Goal: Transaction & Acquisition: Purchase product/service

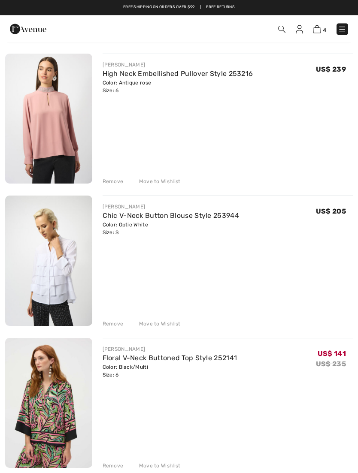
scroll to position [28, 0]
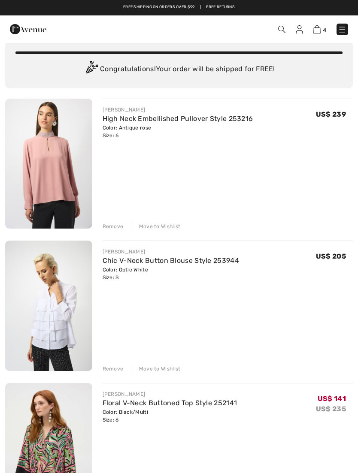
click at [118, 227] on div "Remove" at bounding box center [113, 227] width 21 height 8
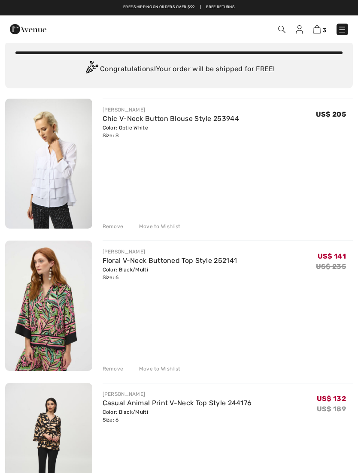
click at [118, 222] on div "Remove Move to Wishlist" at bounding box center [228, 225] width 251 height 9
click at [118, 233] on div "JOSEPH RIBKOFF Chic V-Neck Button Blouse Style 253944 Color: Optic White Size: …" at bounding box center [179, 307] width 348 height 416
click at [122, 228] on div "Remove" at bounding box center [113, 227] width 21 height 8
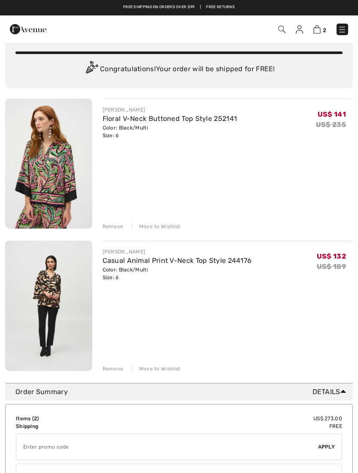
click at [303, 29] on img at bounding box center [299, 29] width 7 height 9
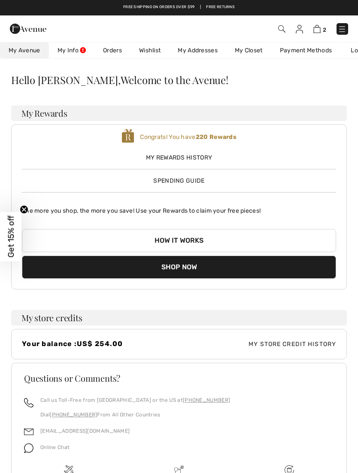
click at [347, 102] on div "Hello ELIZABETH, Welcome to the Avenue! My Rewards Congrats! You have 220 Rewar…" at bounding box center [178, 313] width 337 height 477
click at [354, 107] on div "What do you want? Use the same color and size ? Use the same or Change color or…" at bounding box center [179, 312] width 358 height 478
click at [321, 29] on img at bounding box center [316, 29] width 7 height 8
click at [320, 31] on img at bounding box center [316, 29] width 7 height 8
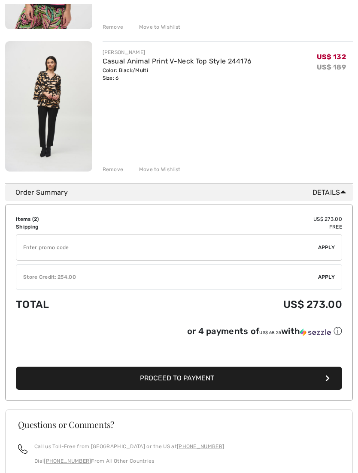
scroll to position [228, 0]
click at [177, 376] on span "Proceed to Payment" at bounding box center [177, 378] width 74 height 8
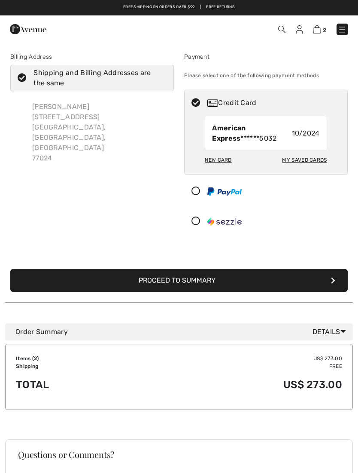
click at [296, 160] on div "My Saved Cards" at bounding box center [304, 160] width 45 height 15
radio input "true"
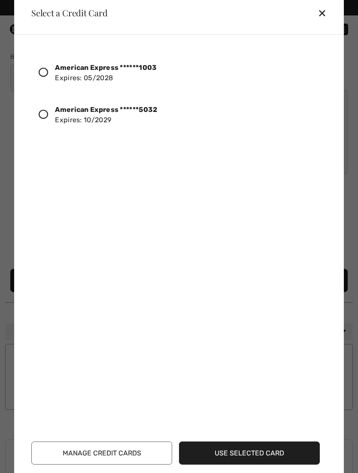
click at [50, 72] on div at bounding box center [47, 72] width 16 height 15
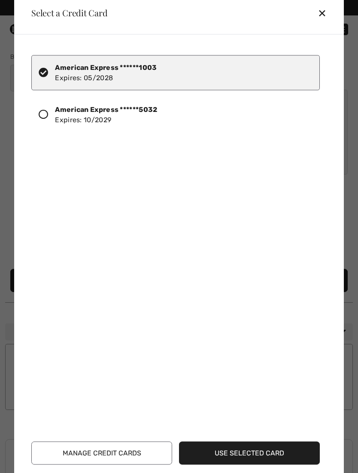
click at [243, 455] on button "Use Selected Card" at bounding box center [249, 452] width 141 height 23
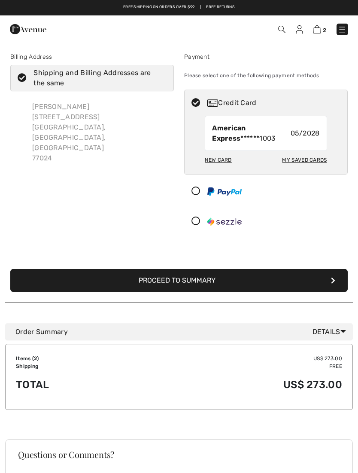
click at [168, 280] on button "Proceed to Summary" at bounding box center [178, 280] width 337 height 23
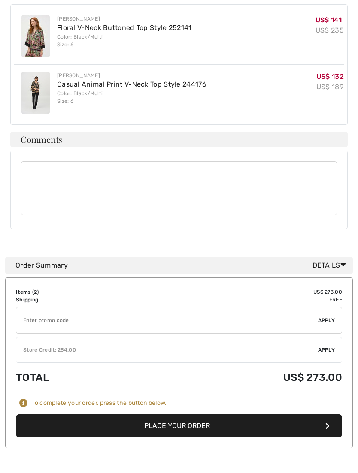
scroll to position [394, 0]
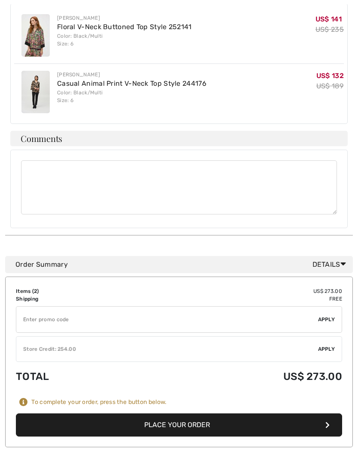
click at [329, 346] on span "Apply" at bounding box center [326, 350] width 17 height 8
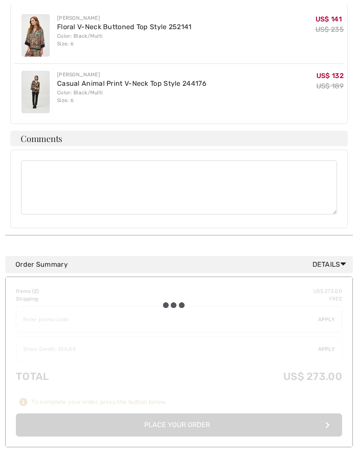
scroll to position [394, 0]
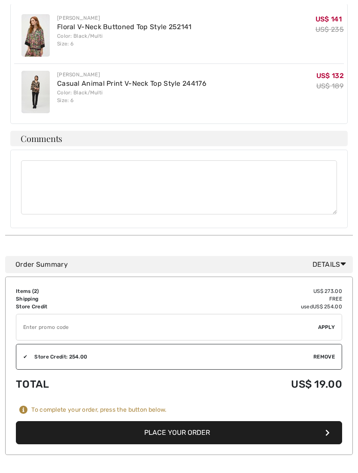
click at [175, 421] on button "Place Your Order" at bounding box center [179, 432] width 326 height 23
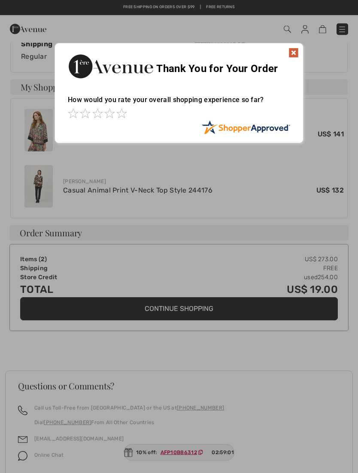
scroll to position [291, 0]
click at [127, 112] on span at bounding box center [121, 113] width 10 height 10
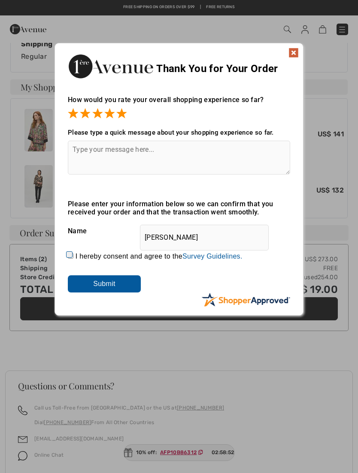
click at [204, 362] on div at bounding box center [179, 236] width 358 height 473
click at [296, 52] on img at bounding box center [293, 53] width 10 height 10
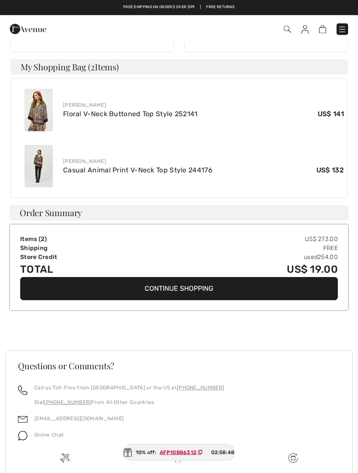
scroll to position [307, 0]
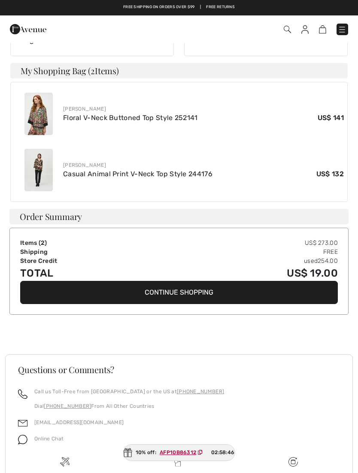
click at [177, 281] on button "Continue Shopping" at bounding box center [179, 292] width 318 height 23
